Goal: Information Seeking & Learning: Check status

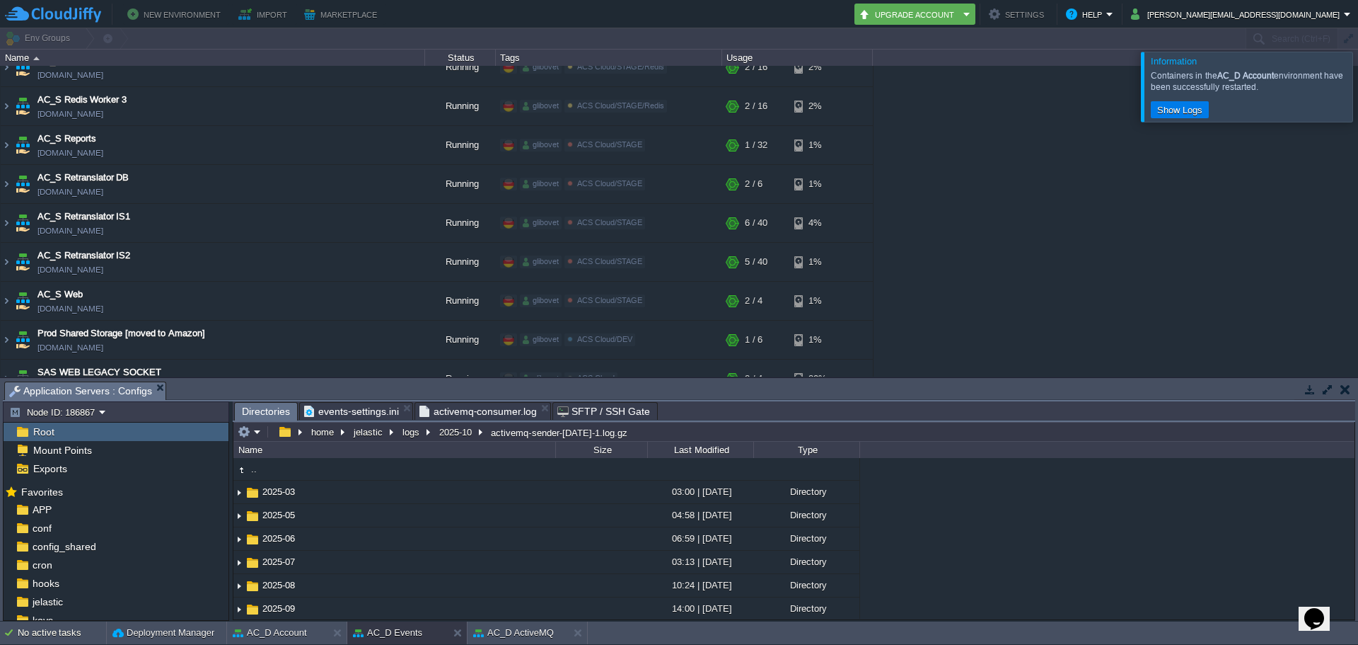
scroll to position [142, 0]
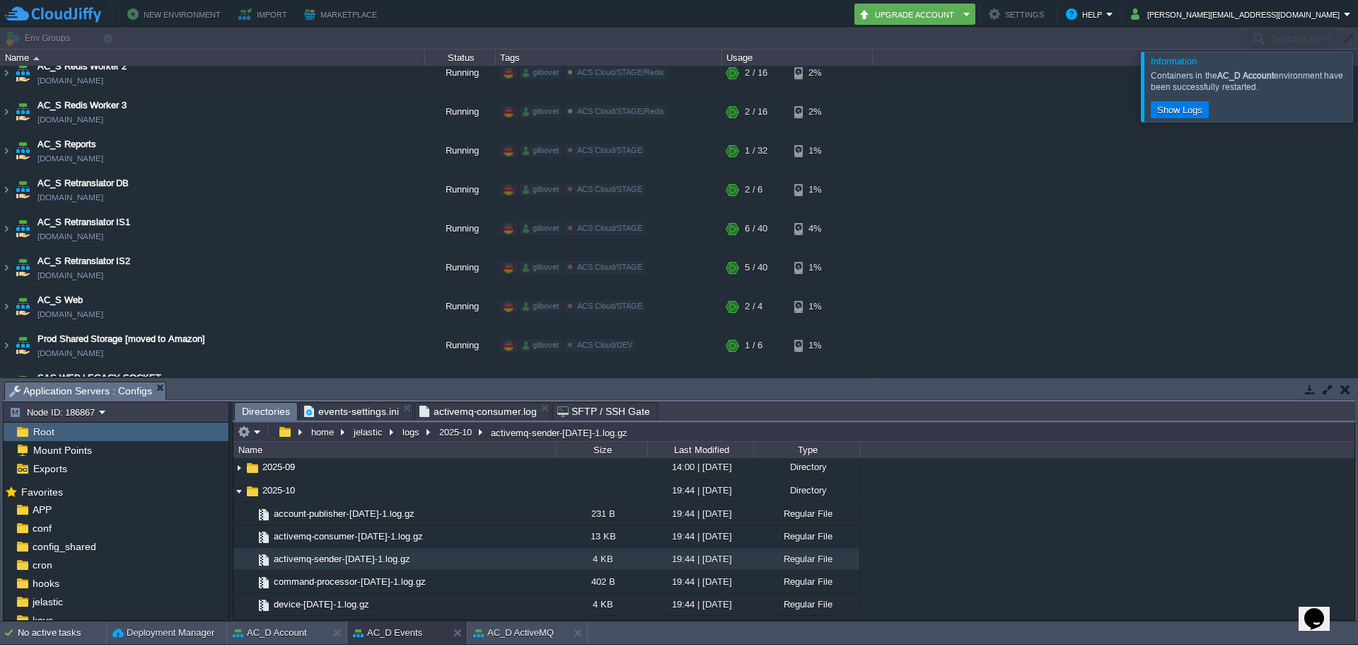
click at [1358, 98] on div at bounding box center [1375, 86] width 0 height 69
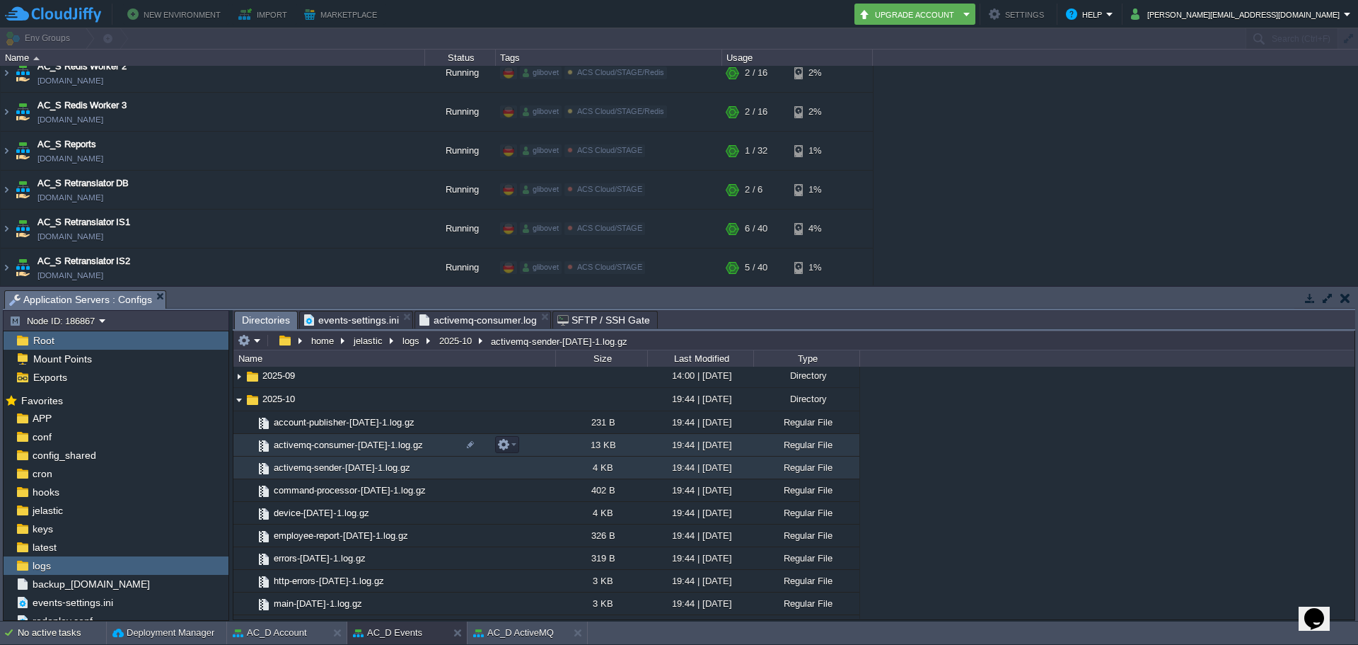
click at [359, 444] on span "activemq-consumer-[DATE]-1.log.gz" at bounding box center [349, 445] width 154 height 12
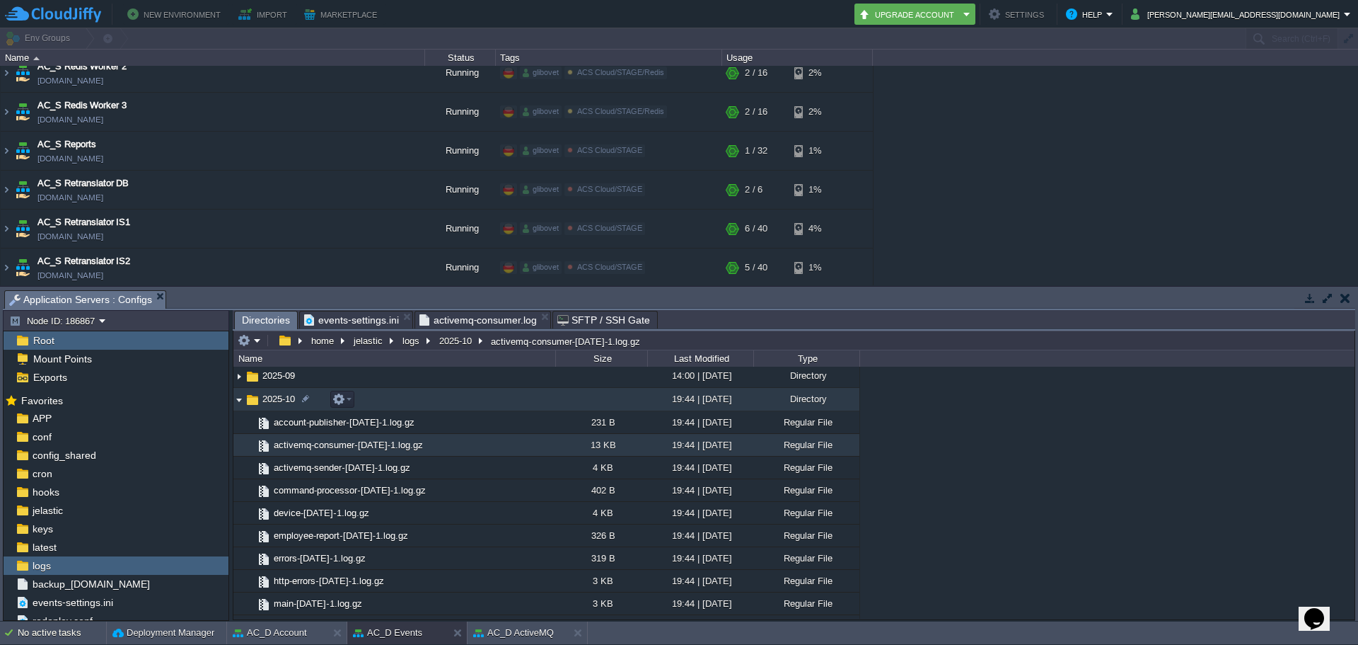
click at [236, 402] on img at bounding box center [238, 399] width 11 height 22
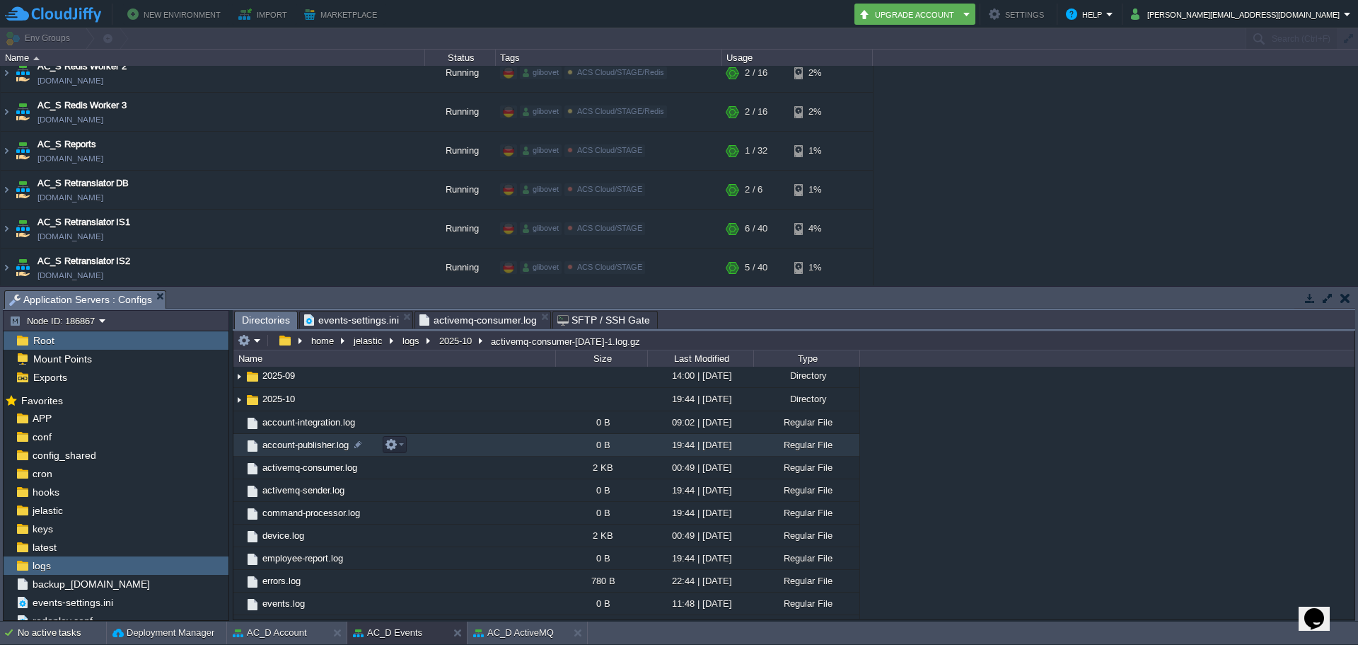
click at [321, 448] on span "account-publisher.log" at bounding box center [305, 445] width 91 height 12
click at [315, 473] on span "activemq-consumer.log" at bounding box center [309, 467] width 99 height 12
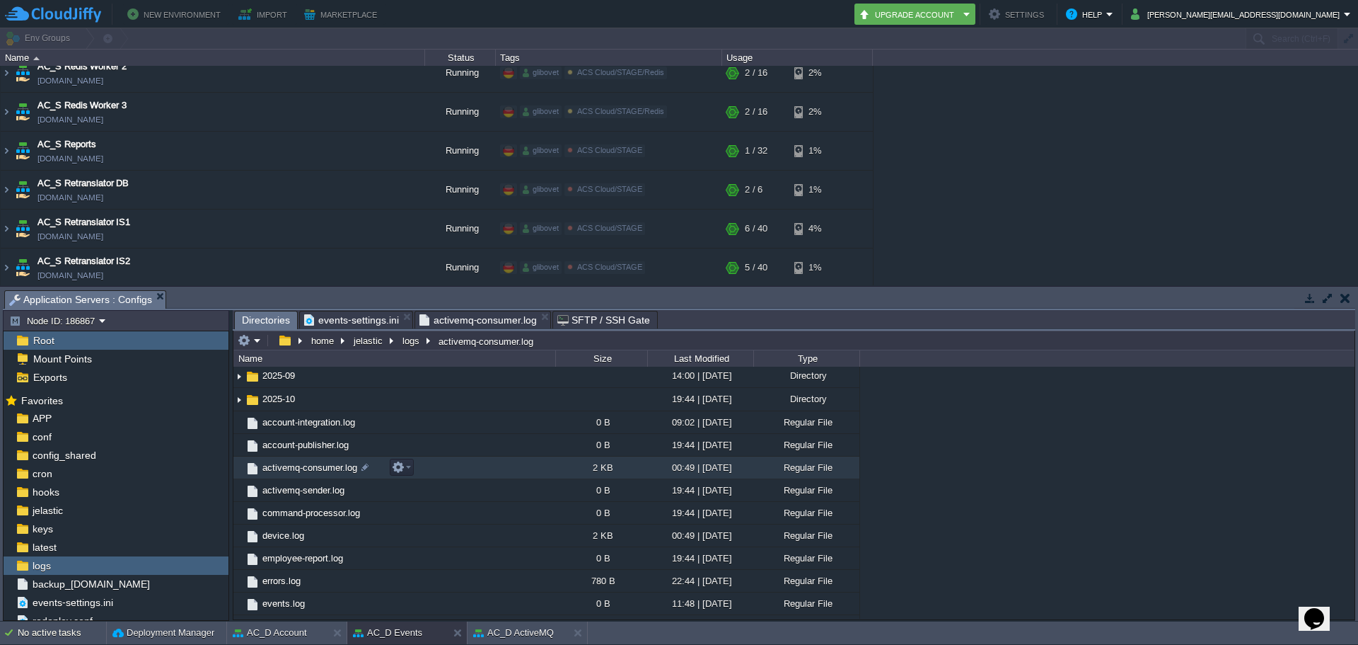
click at [315, 473] on span "activemq-consumer.log" at bounding box center [309, 467] width 99 height 12
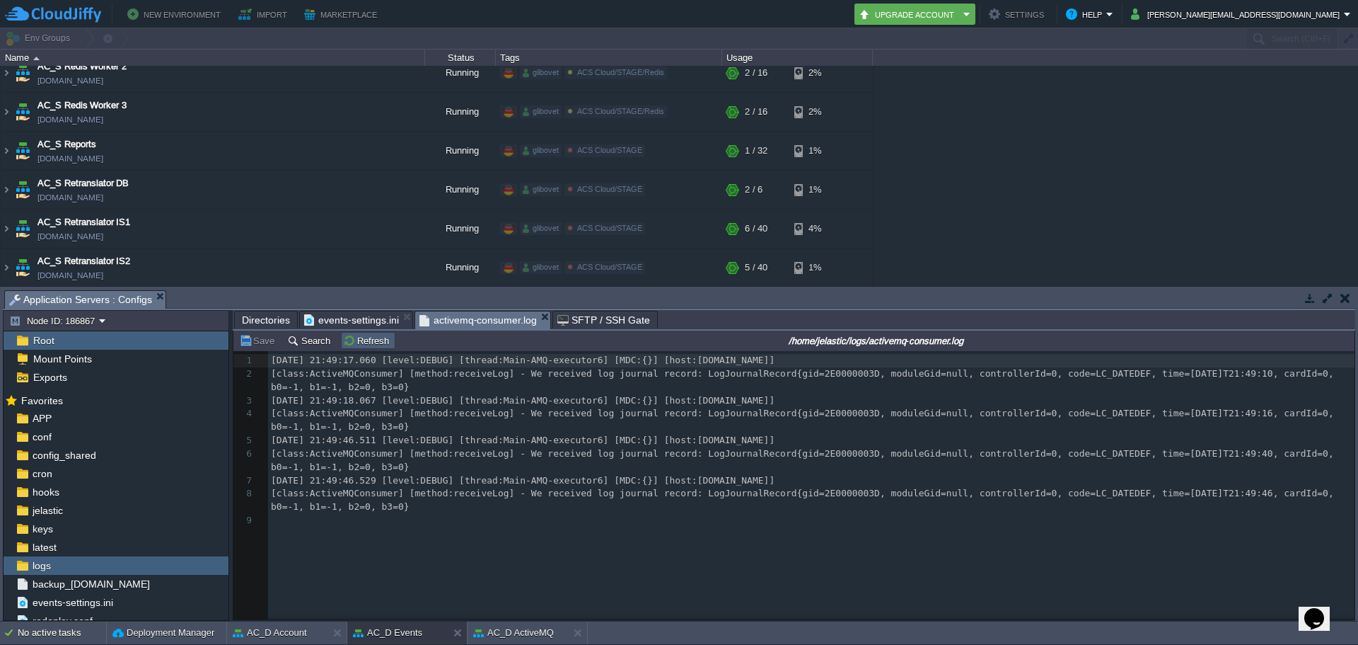
click at [347, 345] on button "Refresh" at bounding box center [368, 340] width 50 height 13
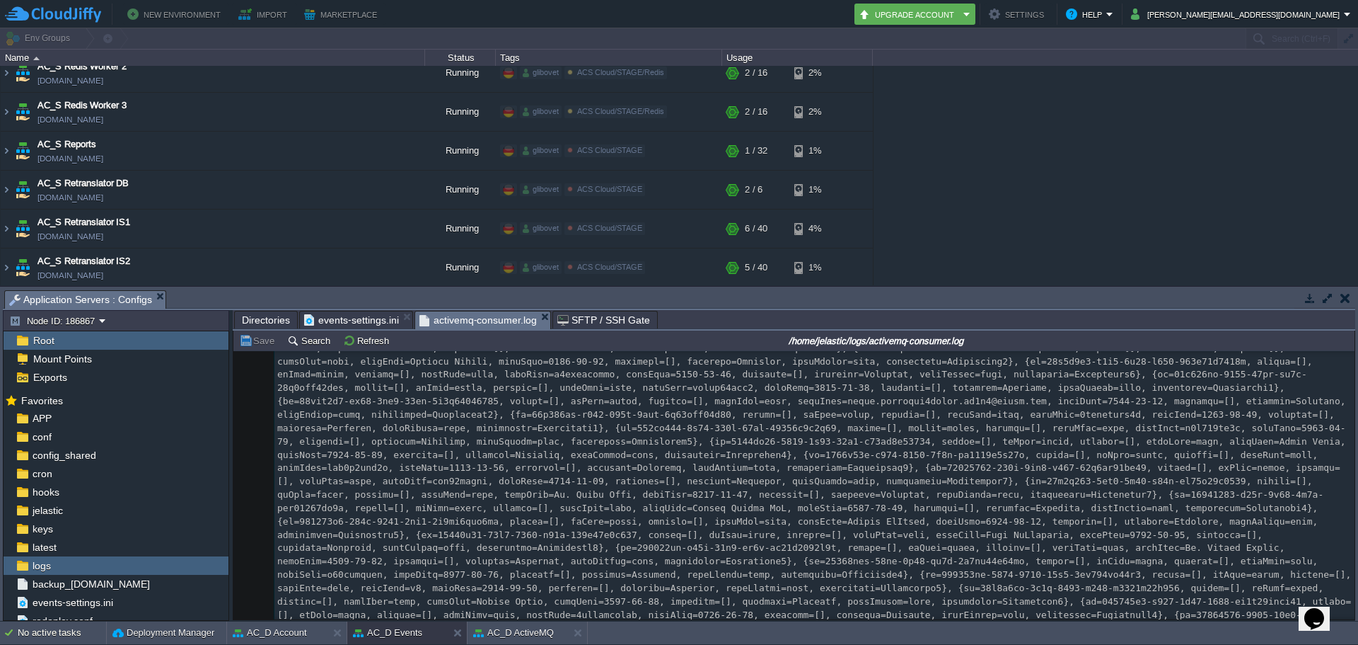
scroll to position [1697, 0]
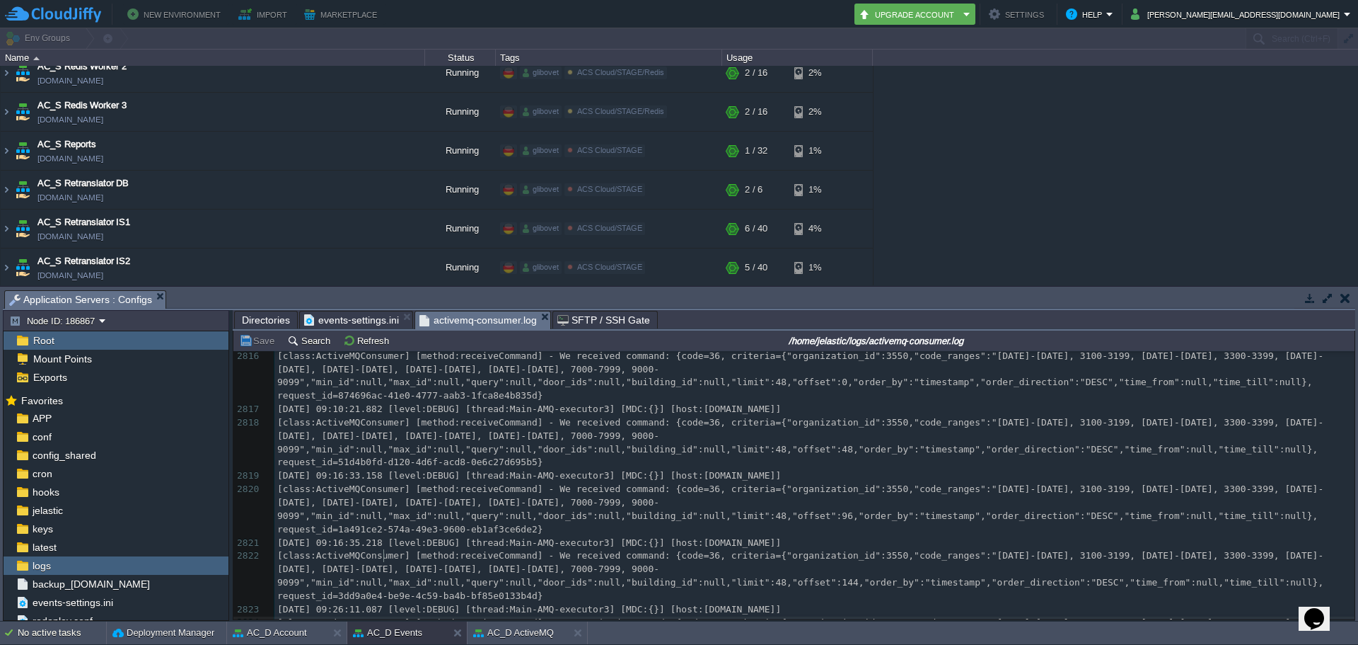
click at [386, 616] on pre "[class:ActiveMQConsumer] [method:receiveCommand] - We received command: {code=3…" at bounding box center [815, 642] width 1080 height 53
click at [355, 342] on button "Refresh" at bounding box center [368, 340] width 50 height 13
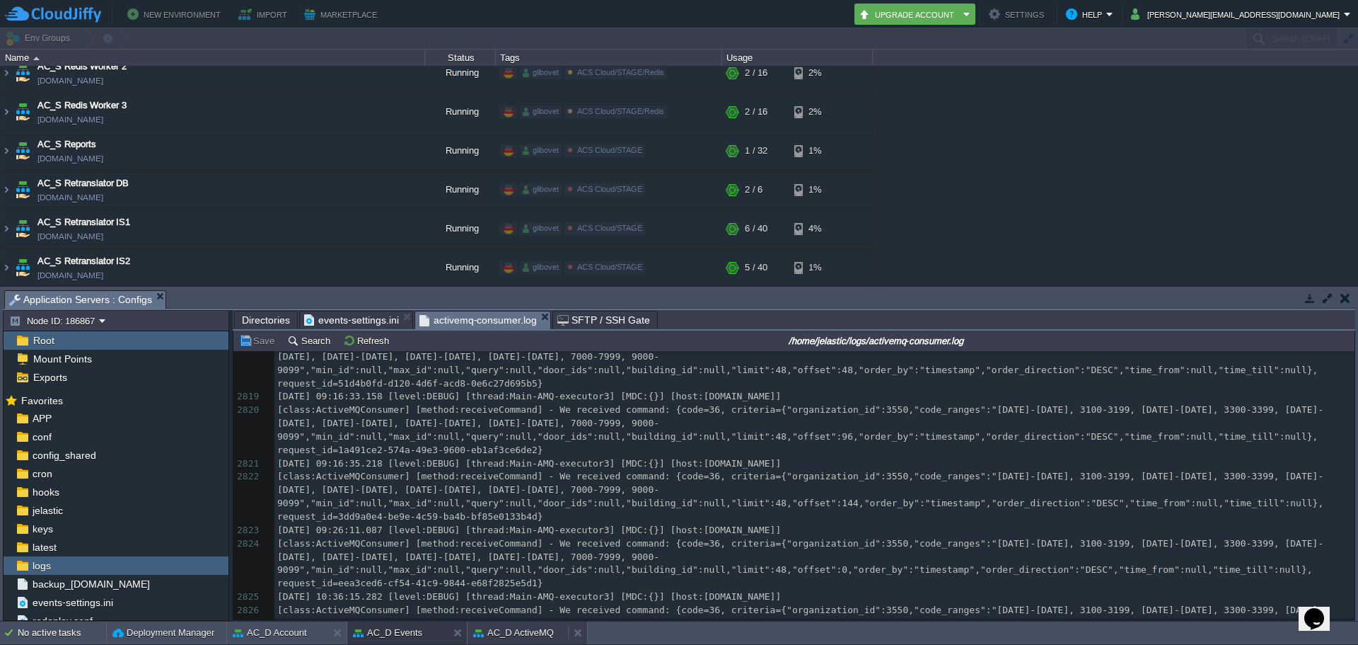
click at [500, 635] on button "AC_D ActiveMQ" at bounding box center [513, 632] width 81 height 14
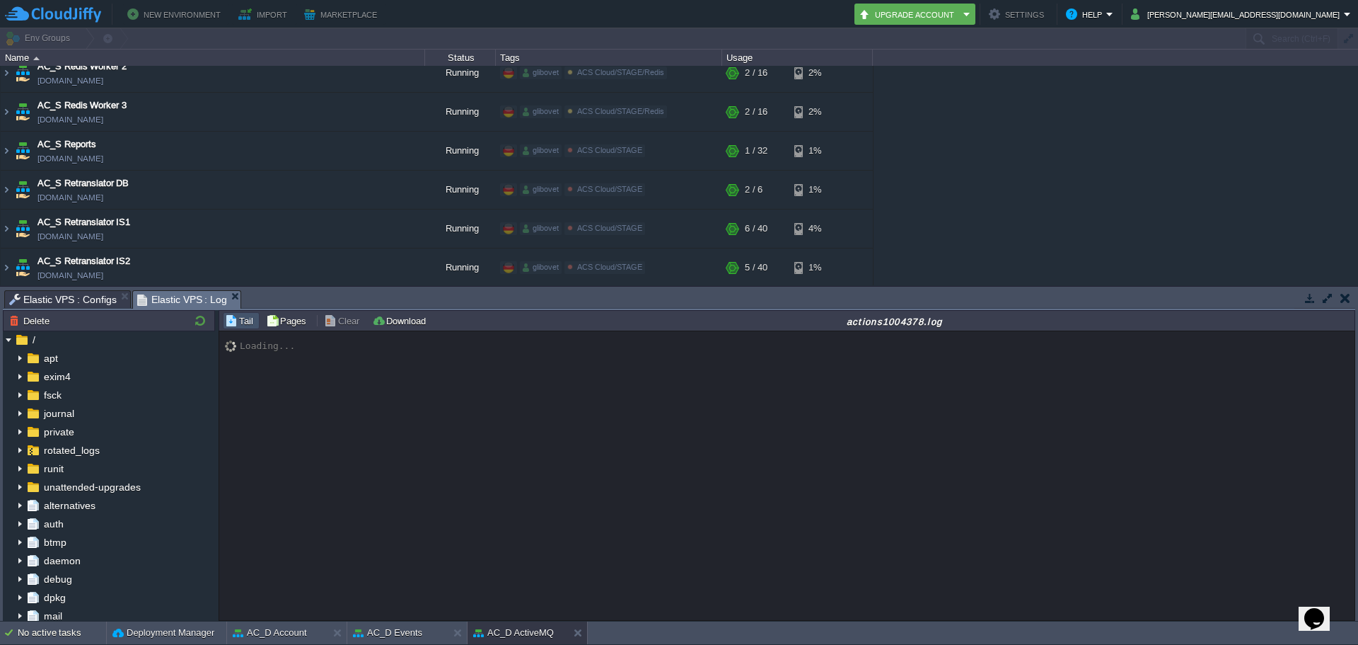
scroll to position [0, 0]
click at [287, 637] on button "AC_D Account" at bounding box center [270, 632] width 74 height 14
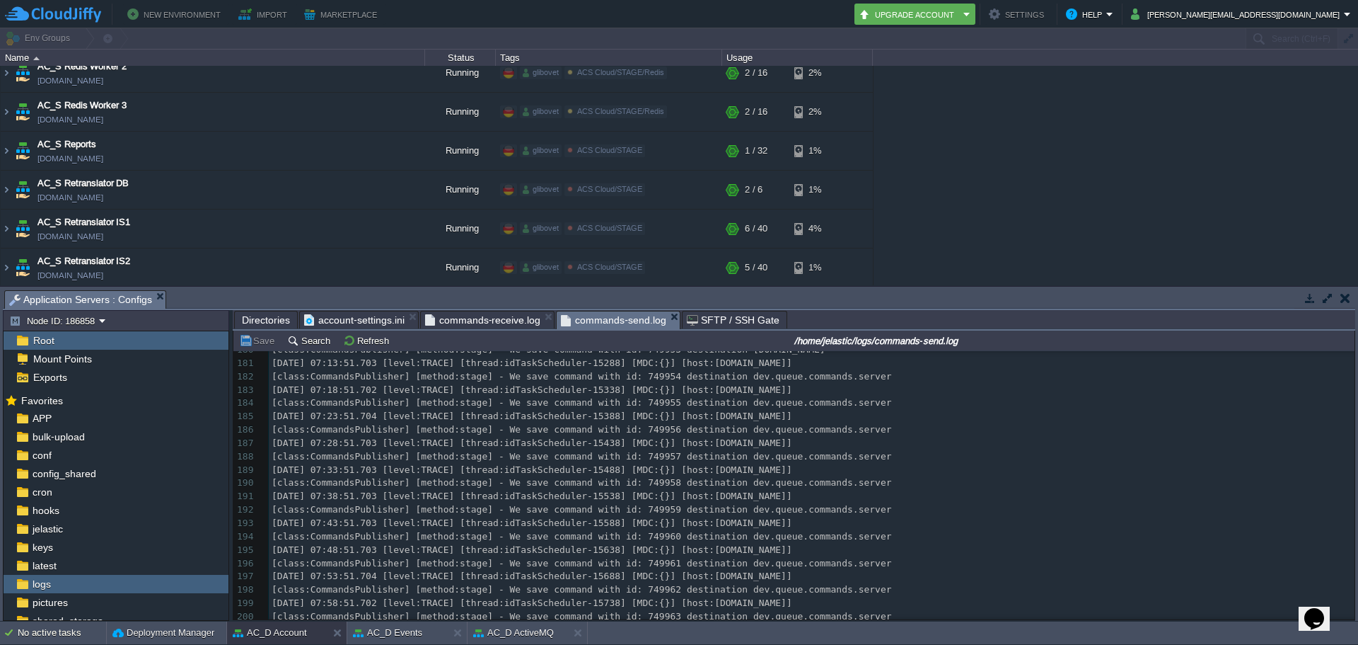
scroll to position [2443, 0]
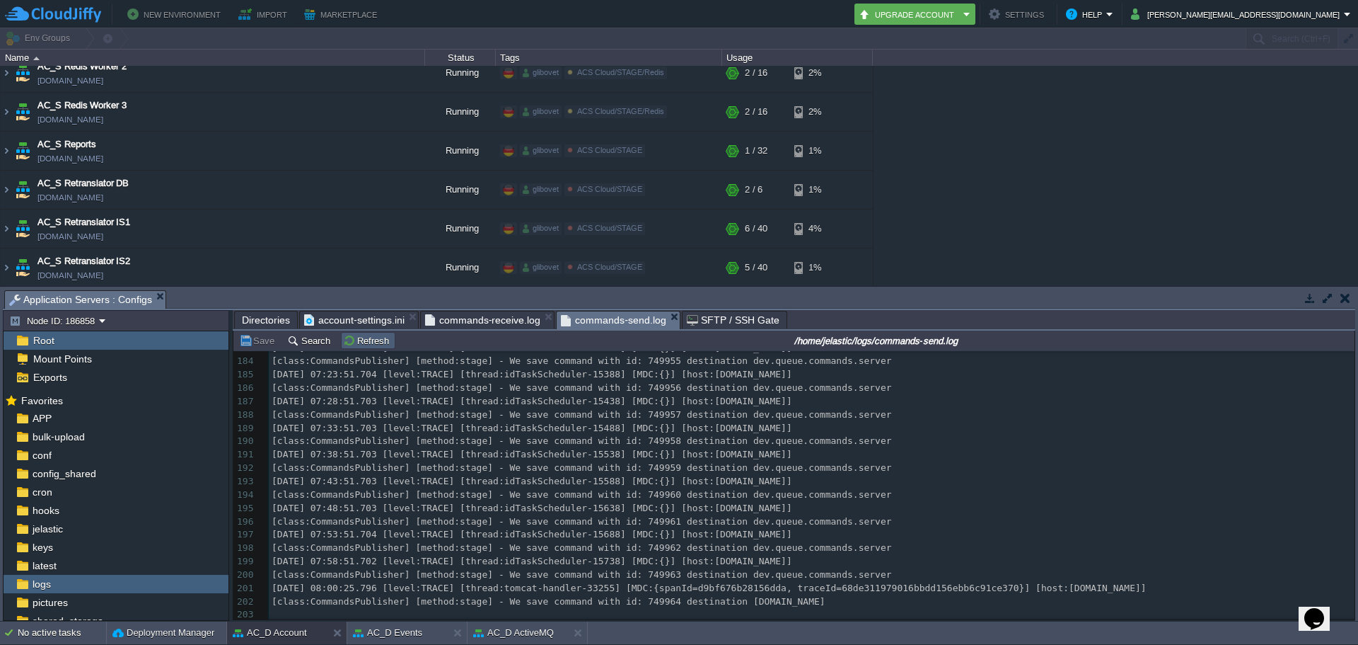
click at [371, 341] on button "Refresh" at bounding box center [368, 340] width 50 height 13
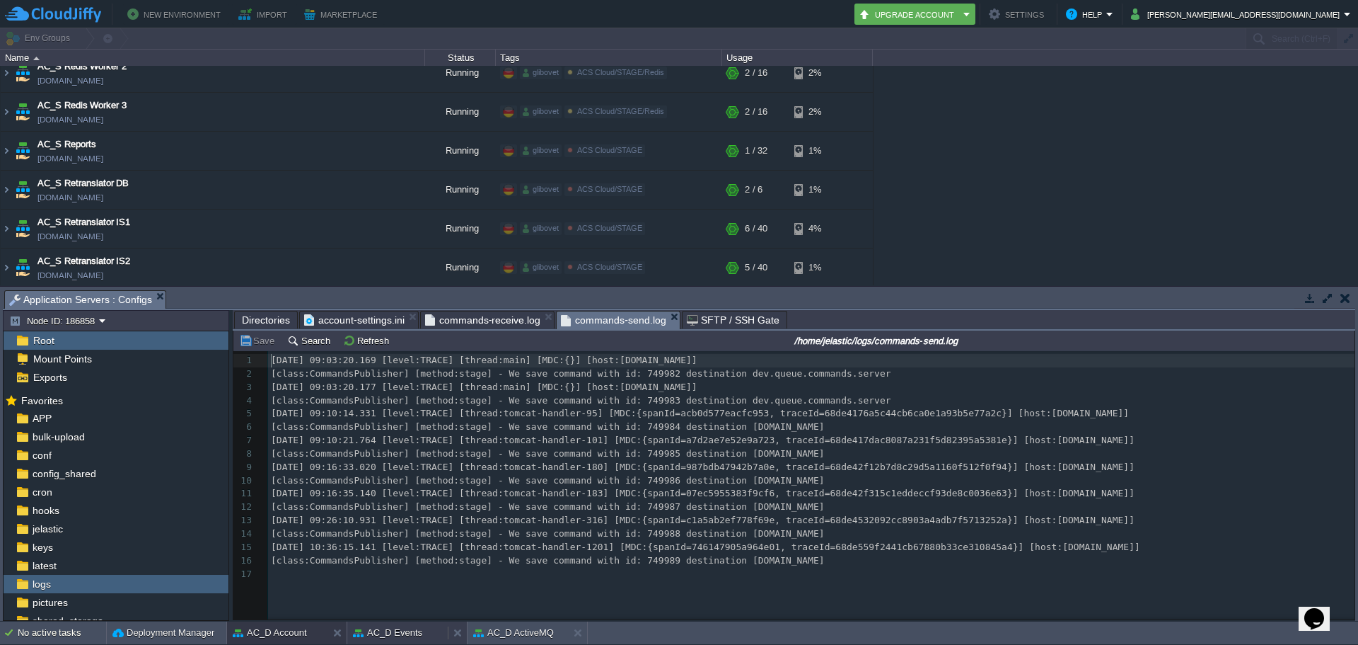
click at [393, 634] on button "AC_D Events" at bounding box center [387, 632] width 69 height 14
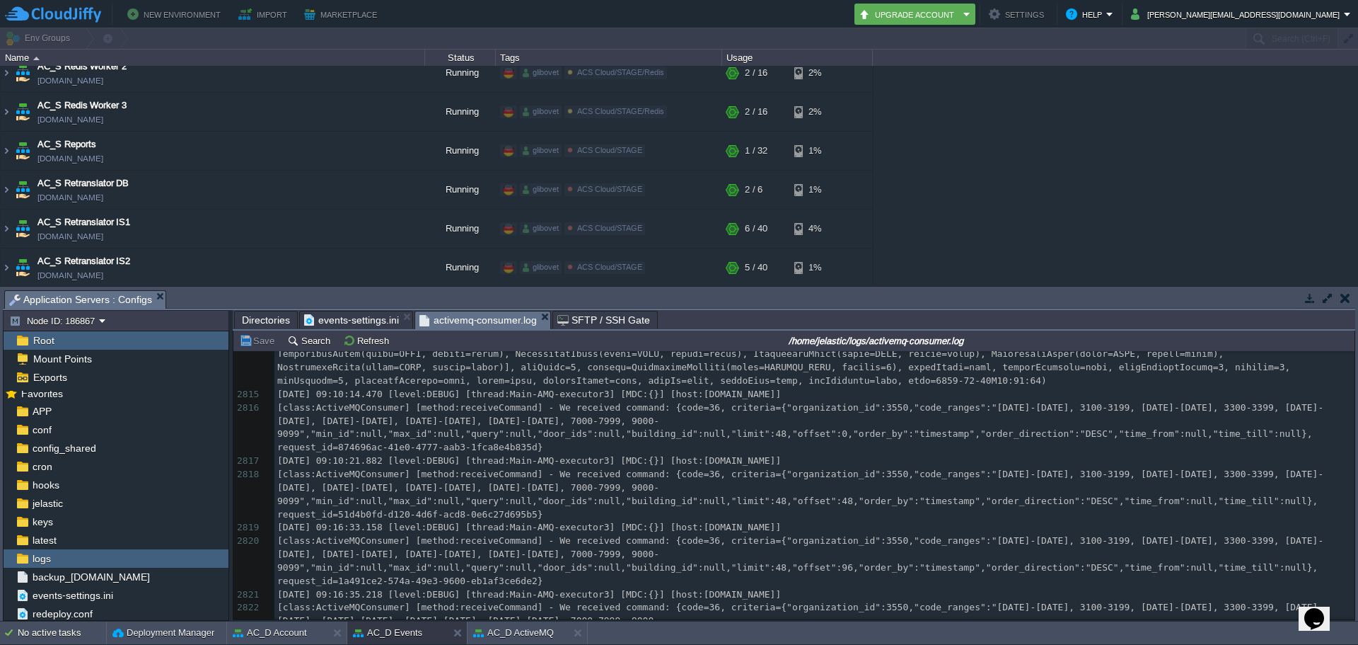
scroll to position [161471, 0]
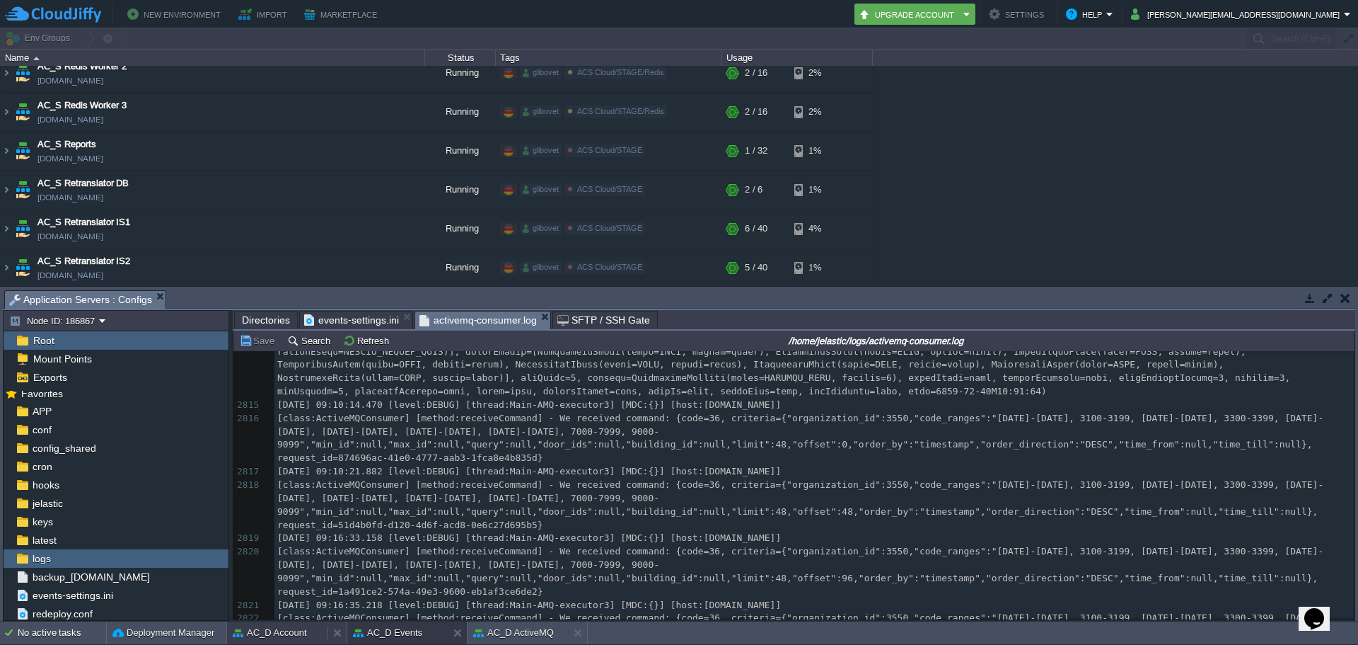
click at [294, 630] on button "AC_D Account" at bounding box center [270, 632] width 74 height 14
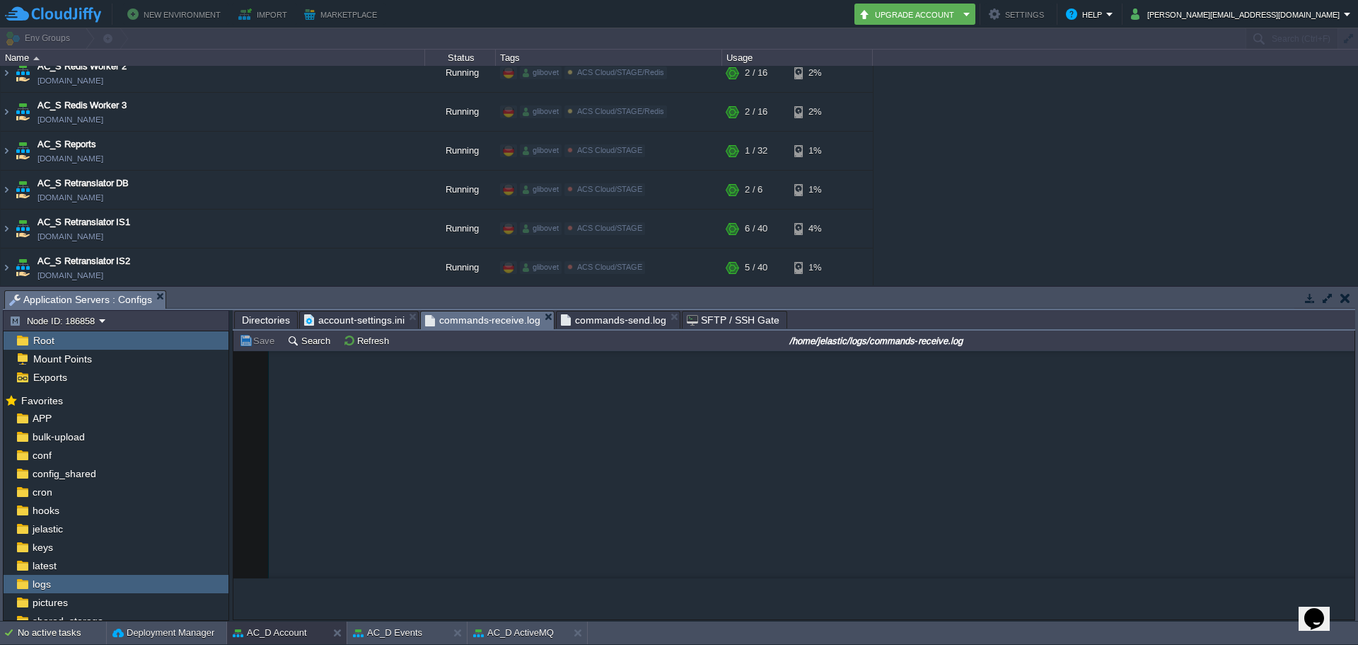
click at [473, 321] on span "commands-receive.log" at bounding box center [483, 320] width 116 height 18
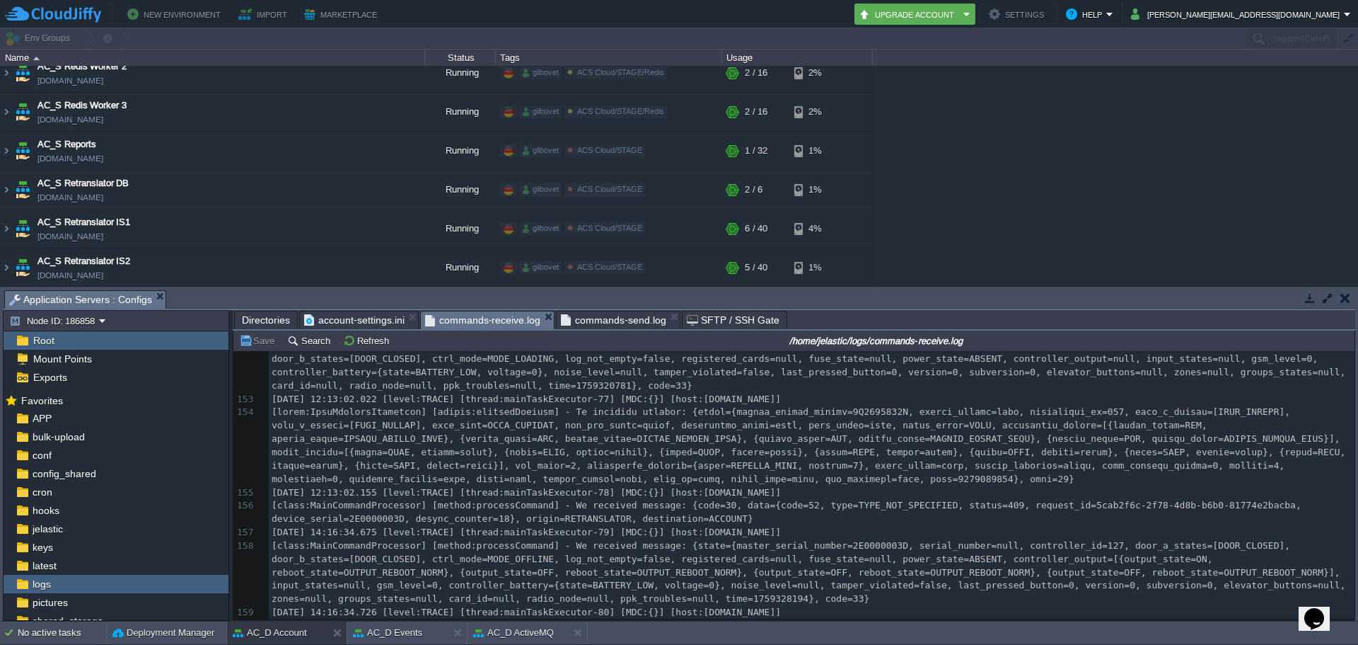
scroll to position [4469, 0]
